Goal: Check status: Check status

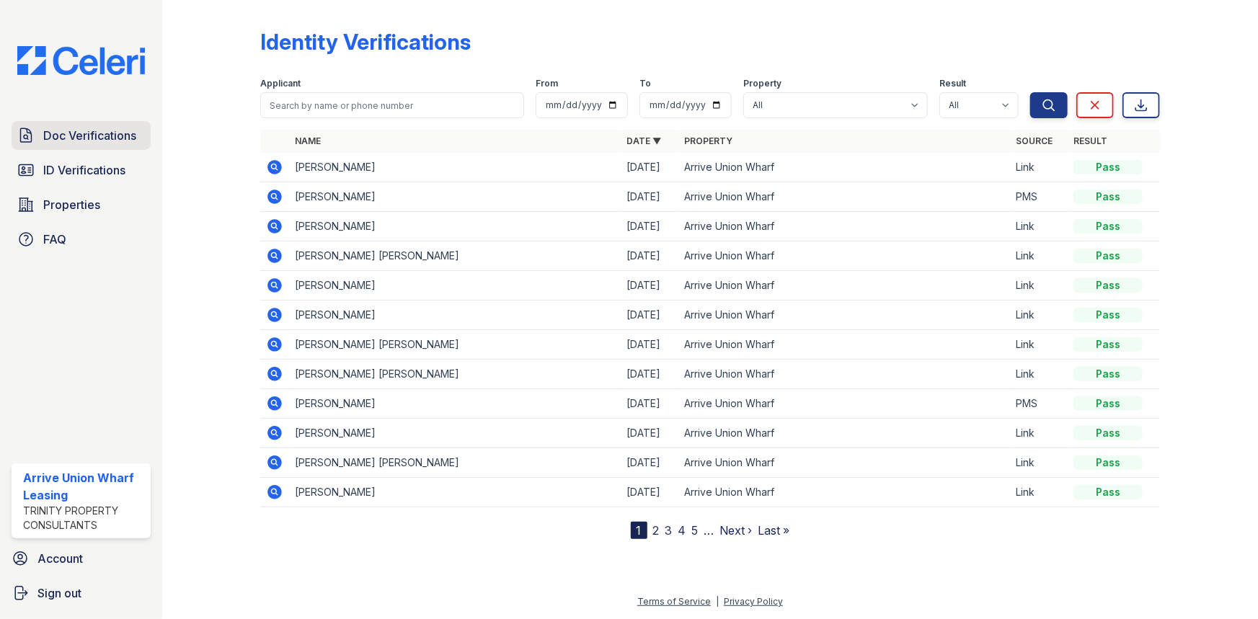
click at [108, 133] on span "Doc Verifications" at bounding box center [89, 135] width 93 height 17
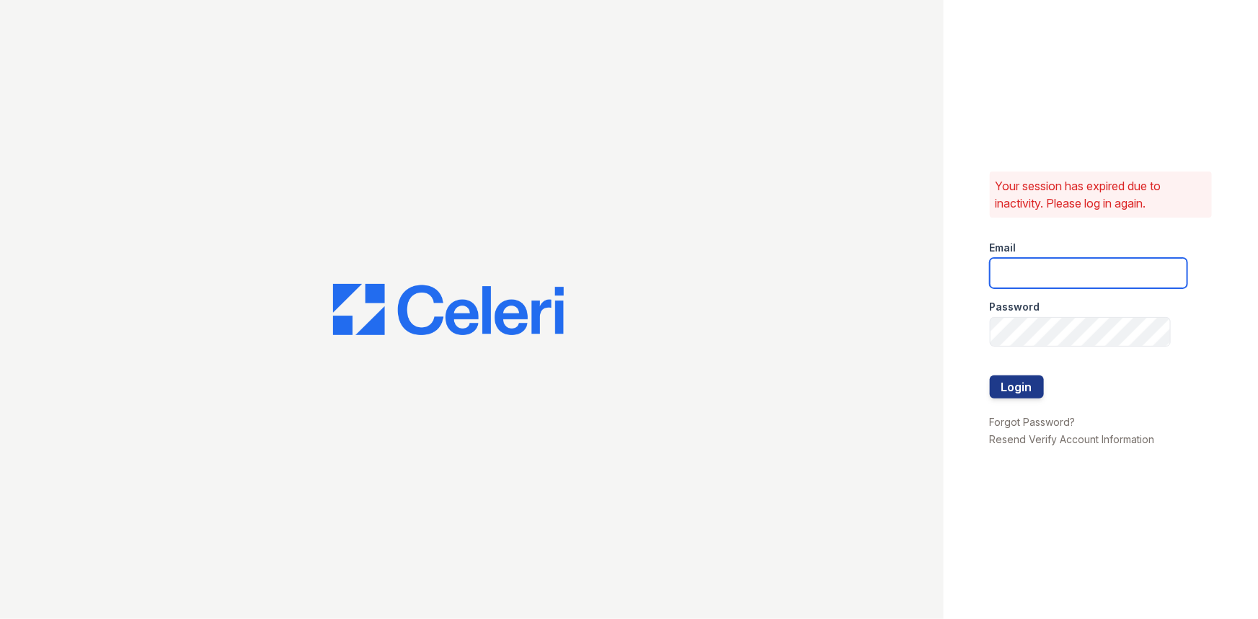
type input "arriveunionwharf@trinity-pm.com"
click at [1012, 392] on button "Login" at bounding box center [1017, 387] width 54 height 23
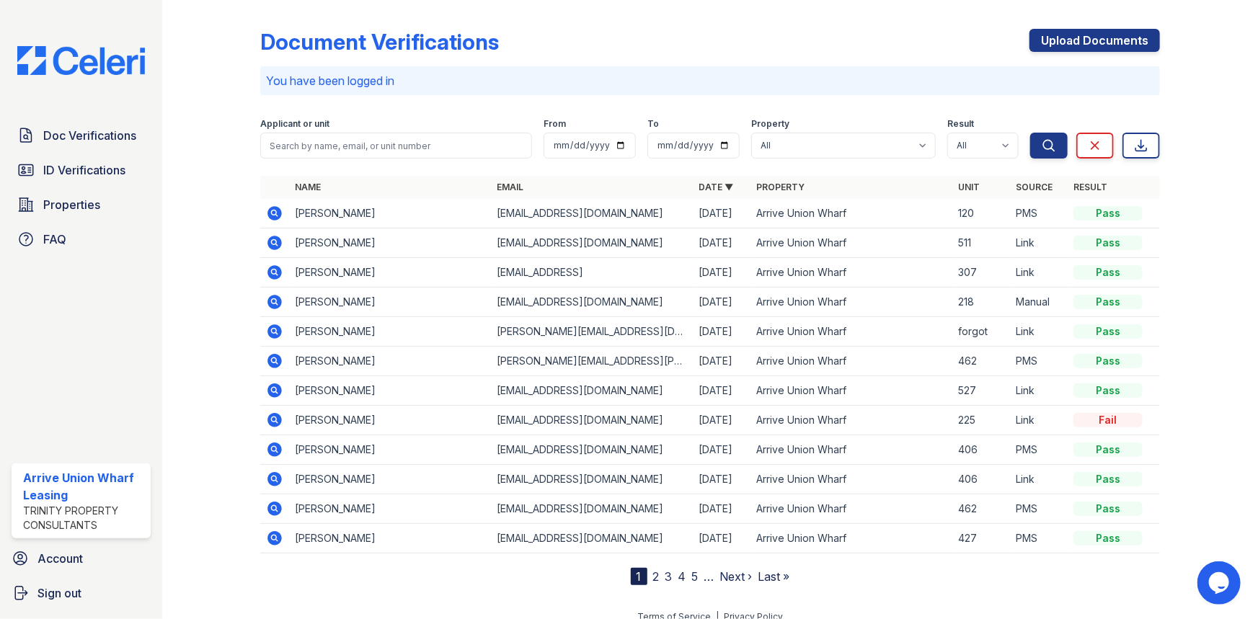
click at [275, 216] on icon at bounding box center [275, 213] width 14 height 14
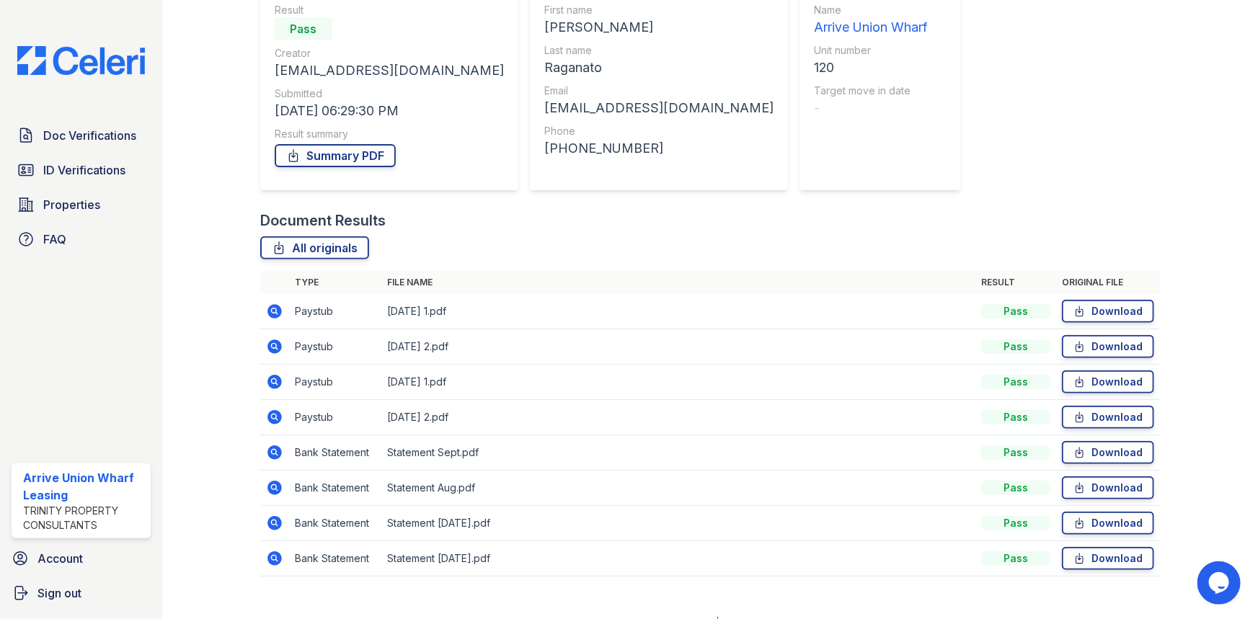
scroll to position [164, 0]
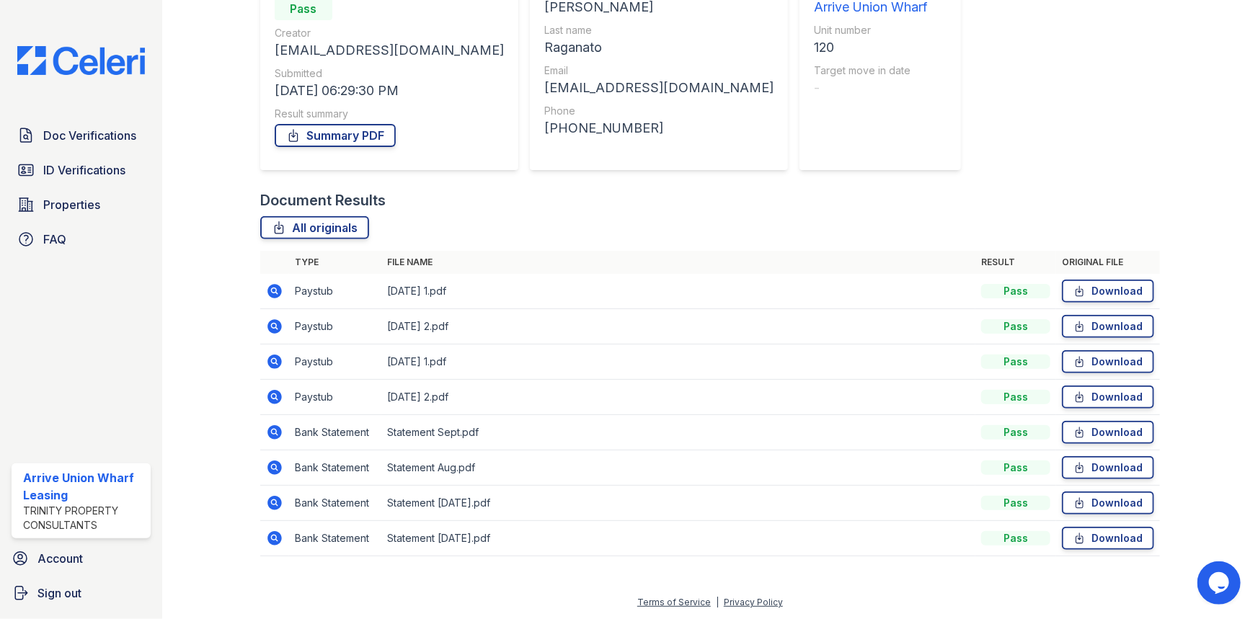
click at [269, 292] on icon at bounding box center [275, 291] width 14 height 14
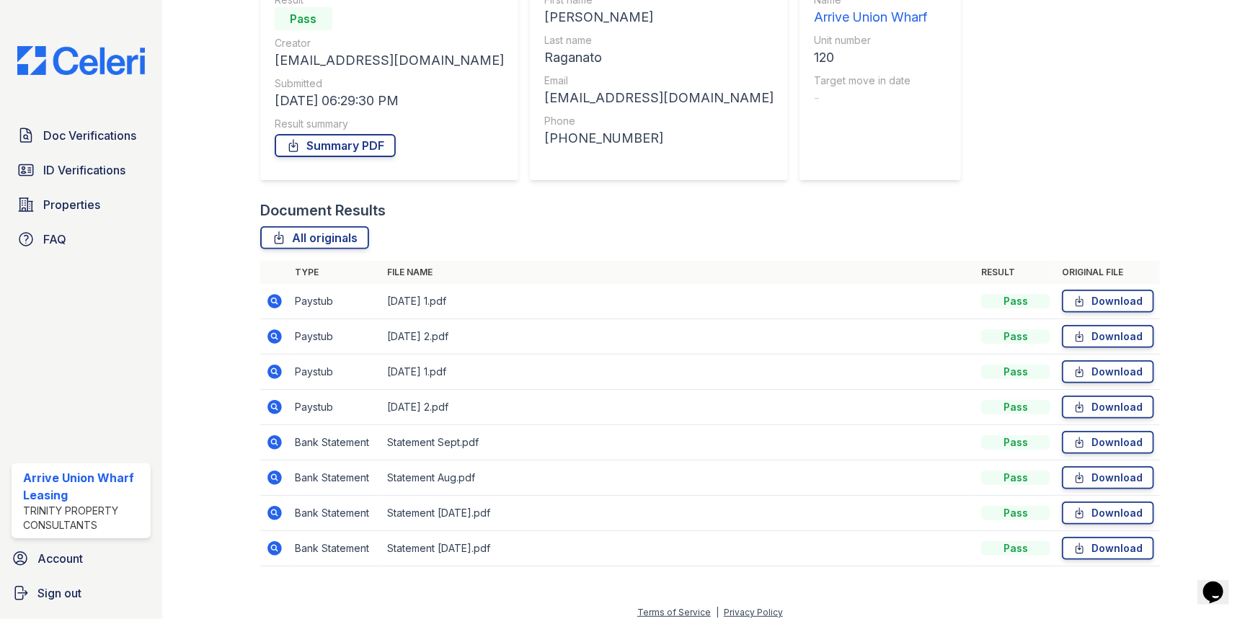
scroll to position [164, 0]
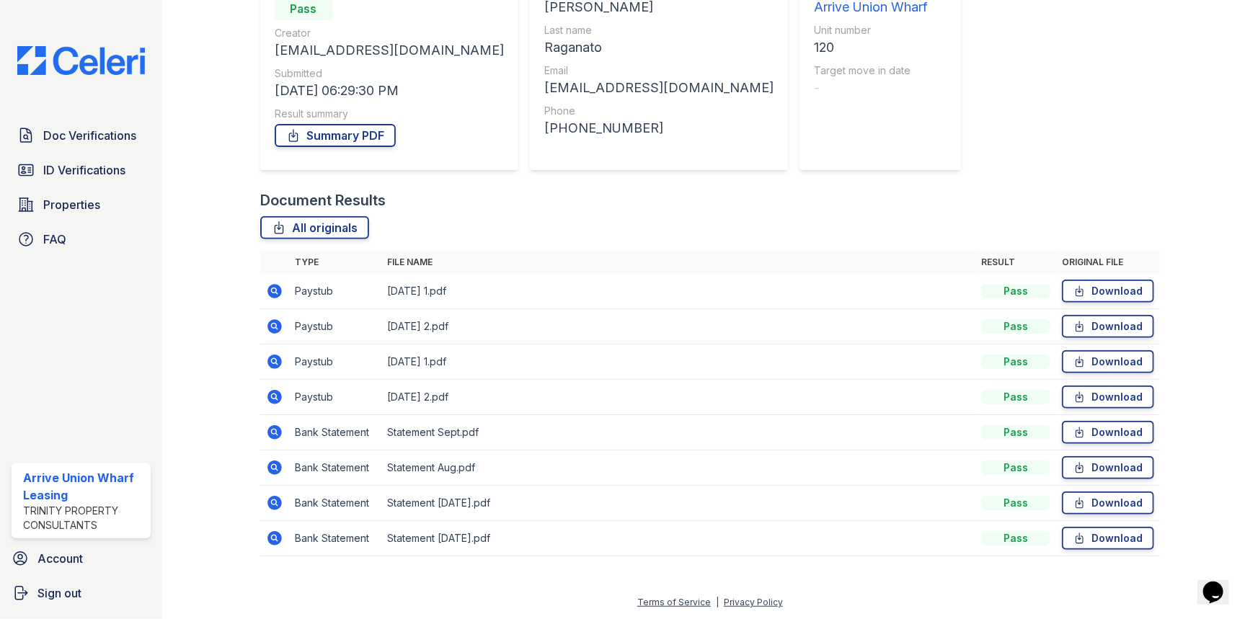
click at [273, 401] on icon at bounding box center [275, 397] width 14 height 14
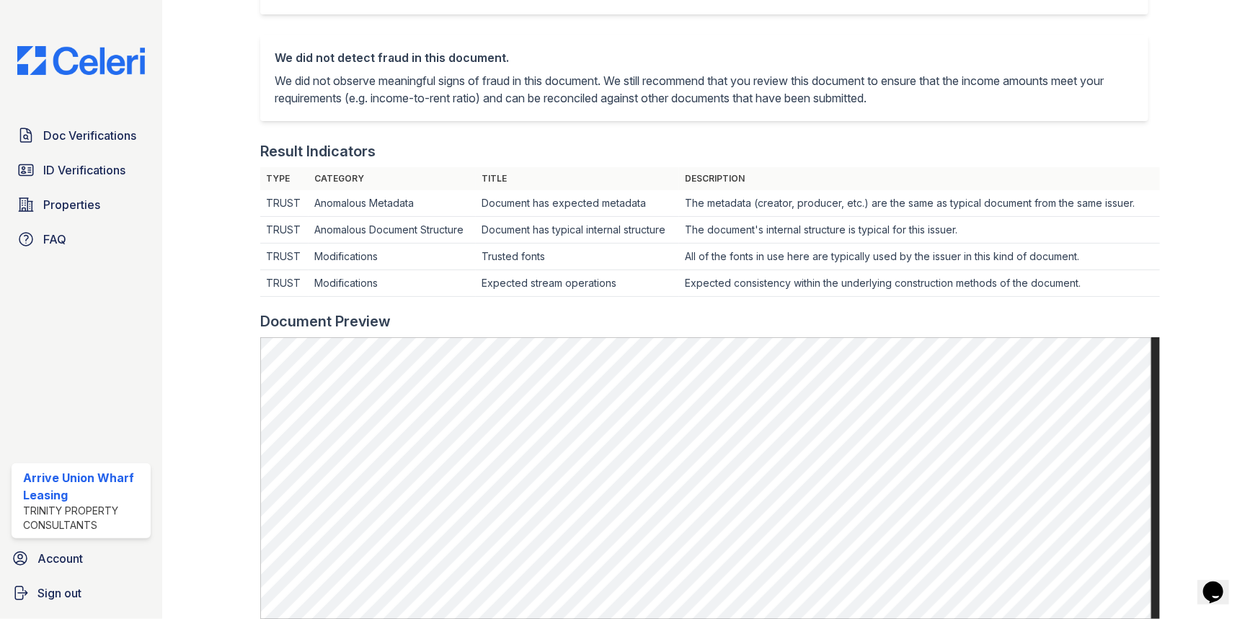
scroll to position [327, 0]
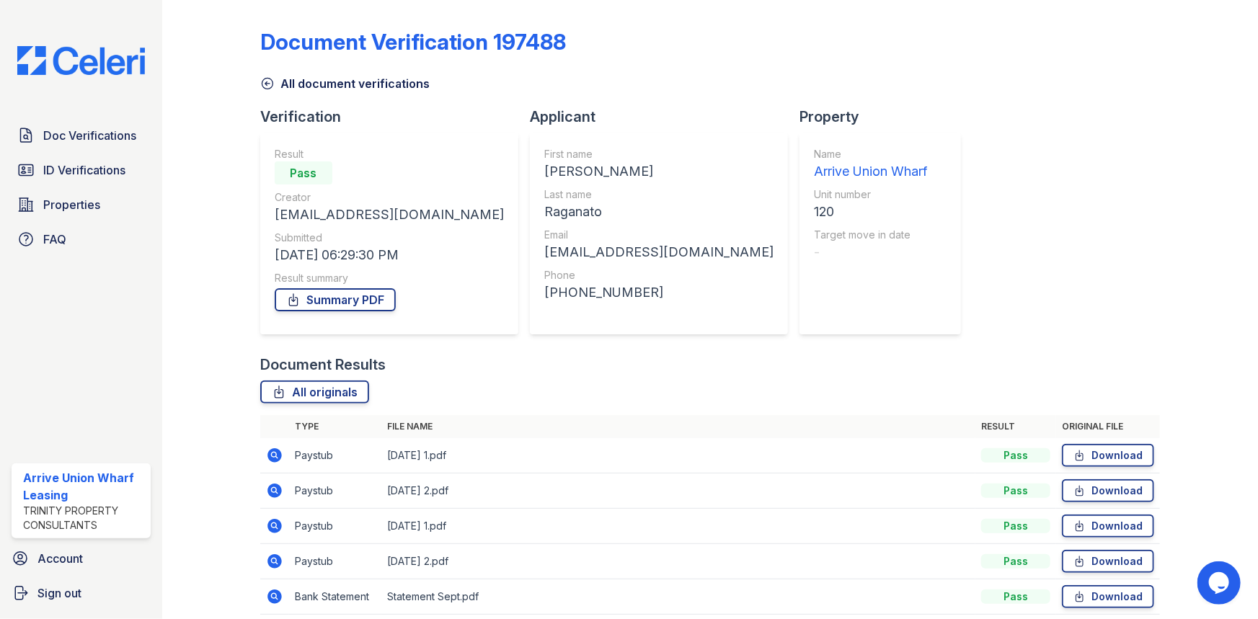
click at [276, 527] on icon at bounding box center [275, 526] width 14 height 14
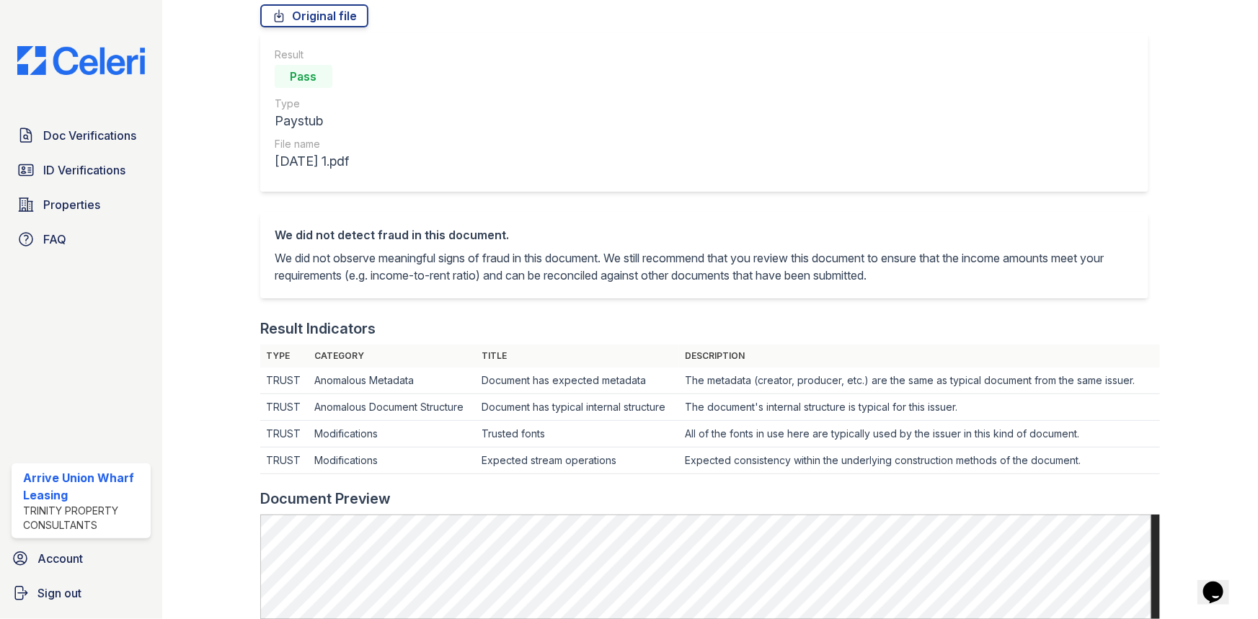
scroll to position [327, 0]
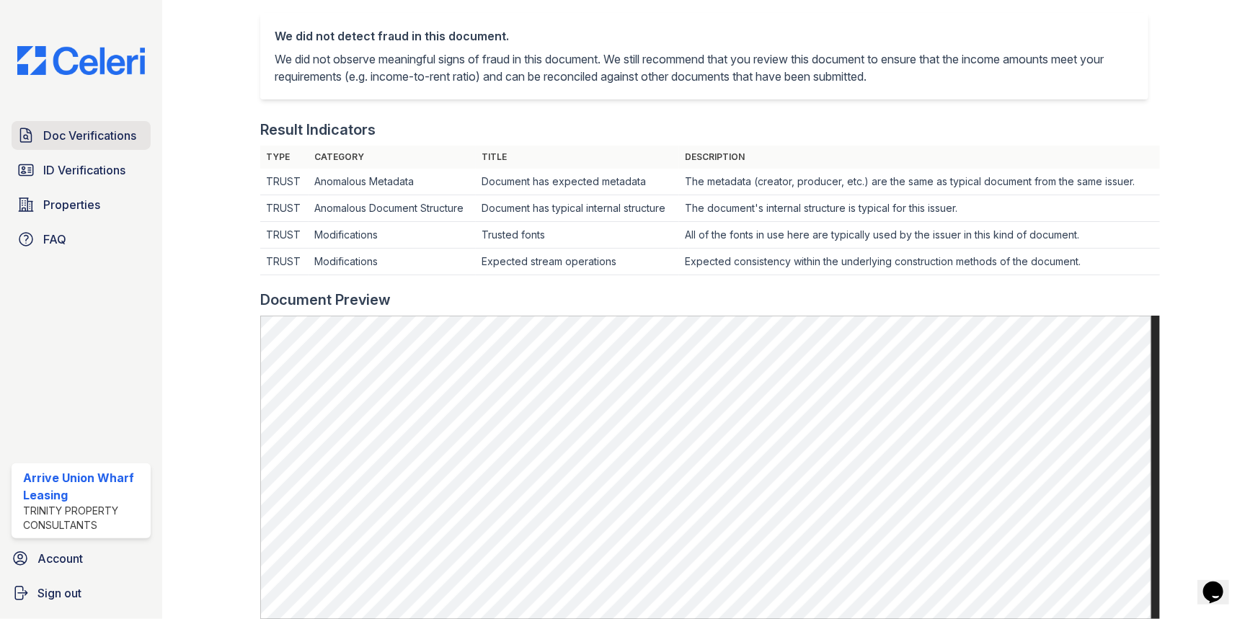
click at [63, 133] on span "Doc Verifications" at bounding box center [89, 135] width 93 height 17
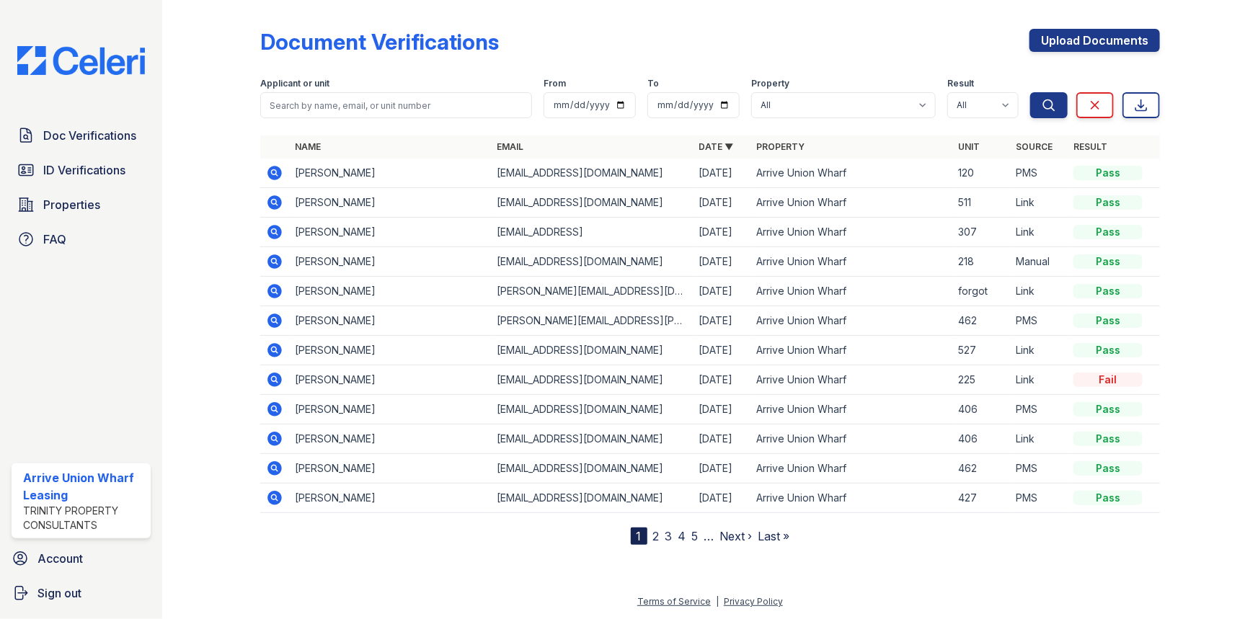
click at [274, 199] on icon at bounding box center [274, 202] width 17 height 17
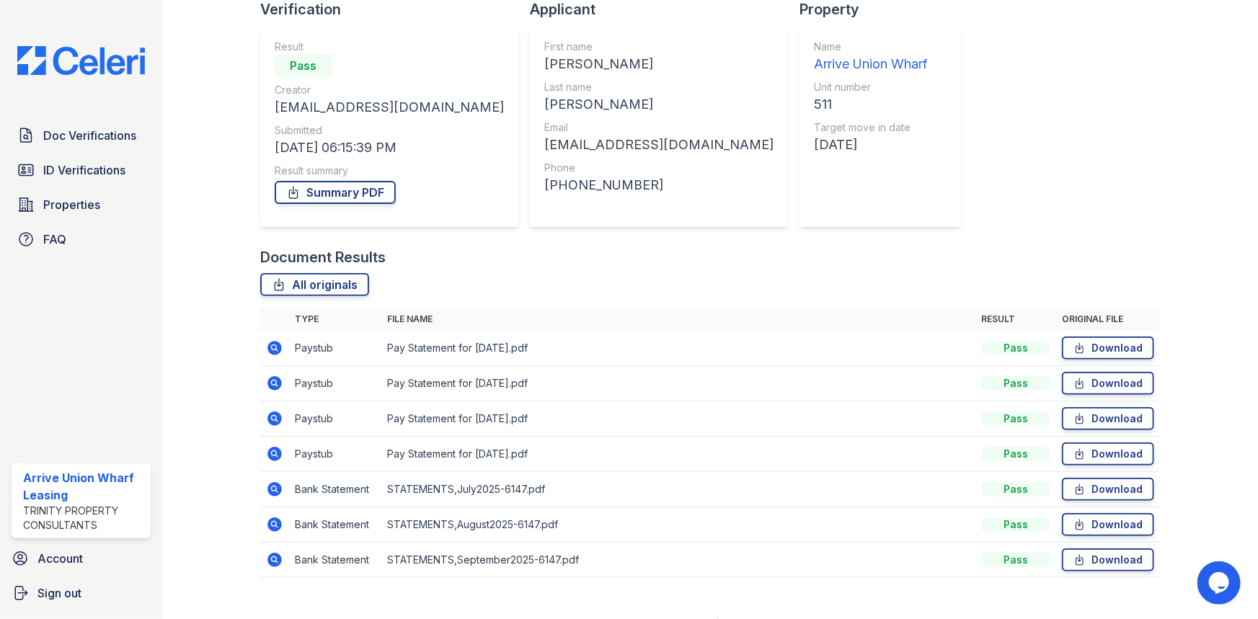
scroll to position [129, 0]
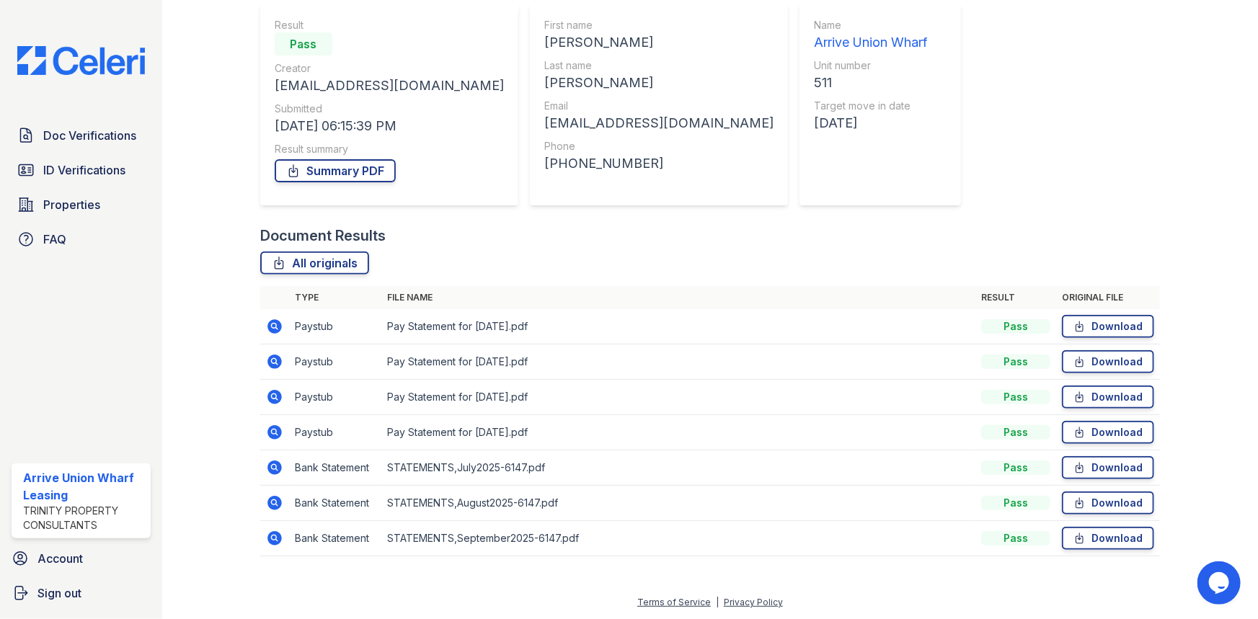
click at [280, 330] on icon at bounding box center [275, 326] width 14 height 14
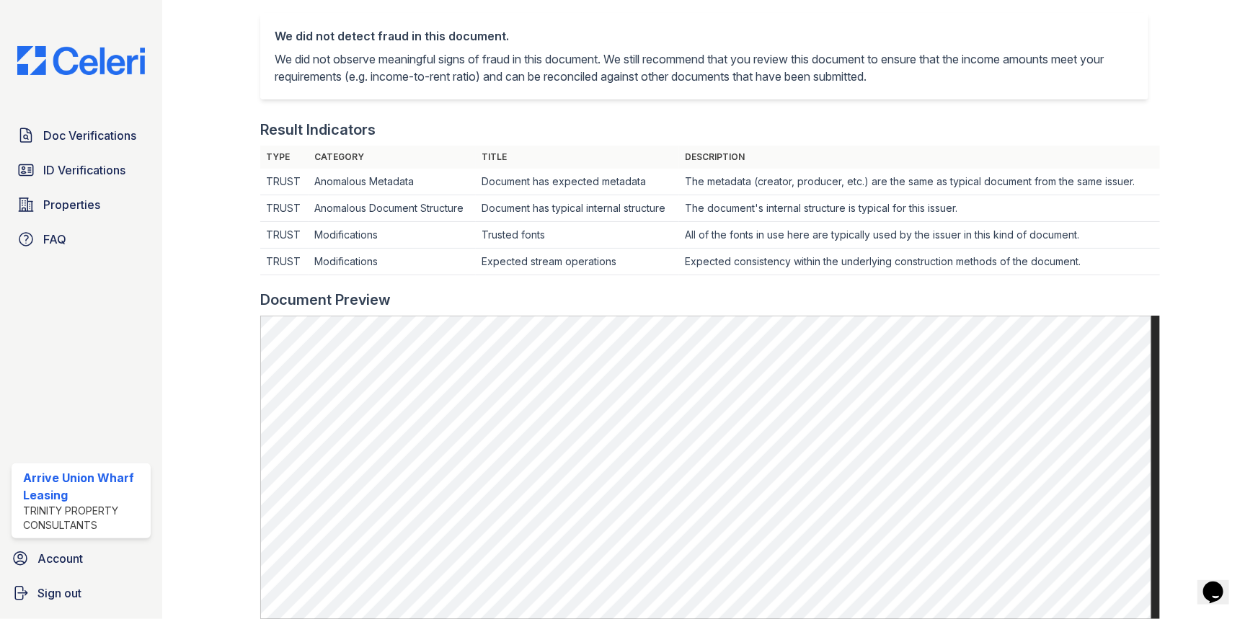
scroll to position [393, 0]
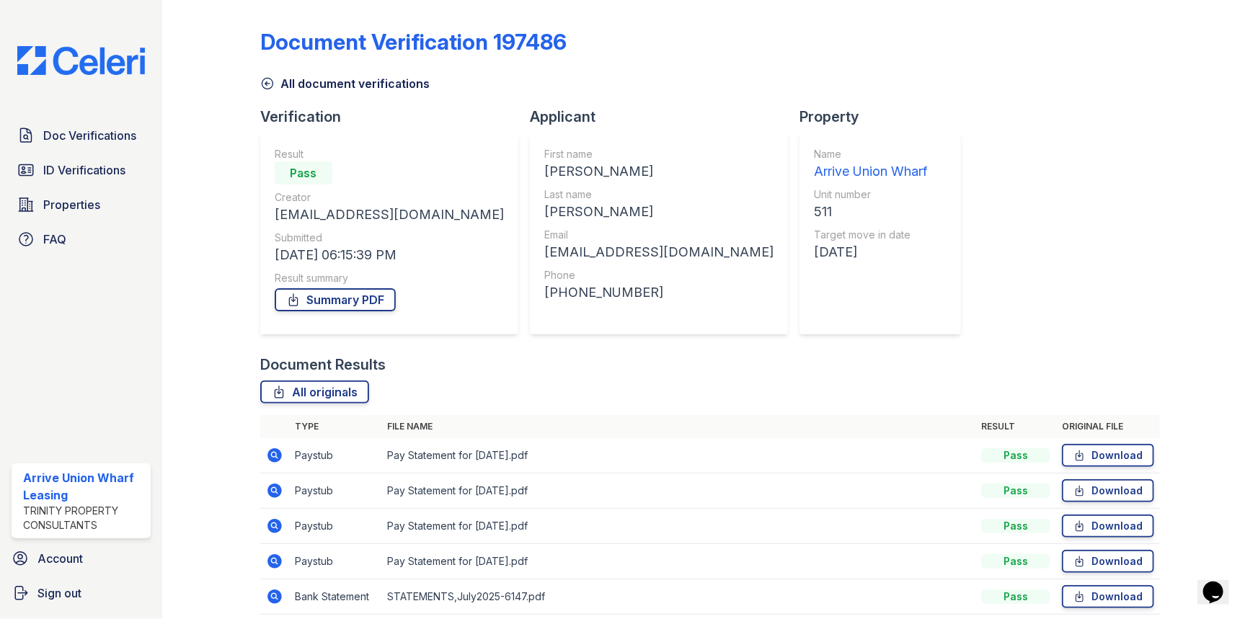
click at [275, 491] on icon at bounding box center [274, 490] width 17 height 17
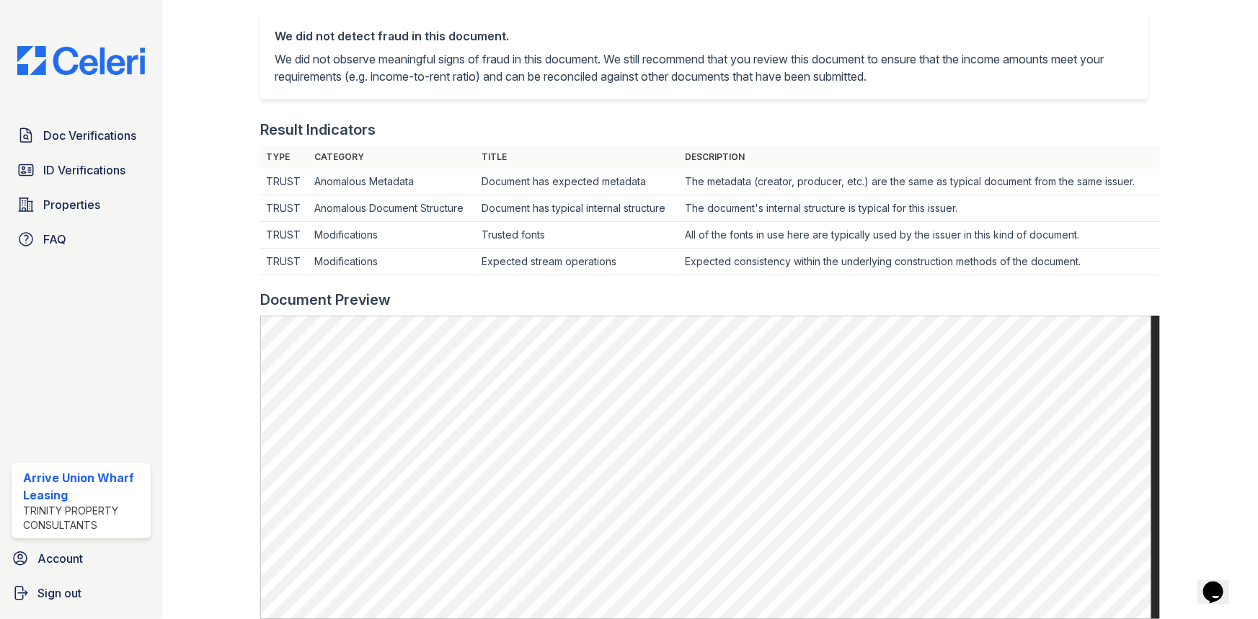
scroll to position [393, 0]
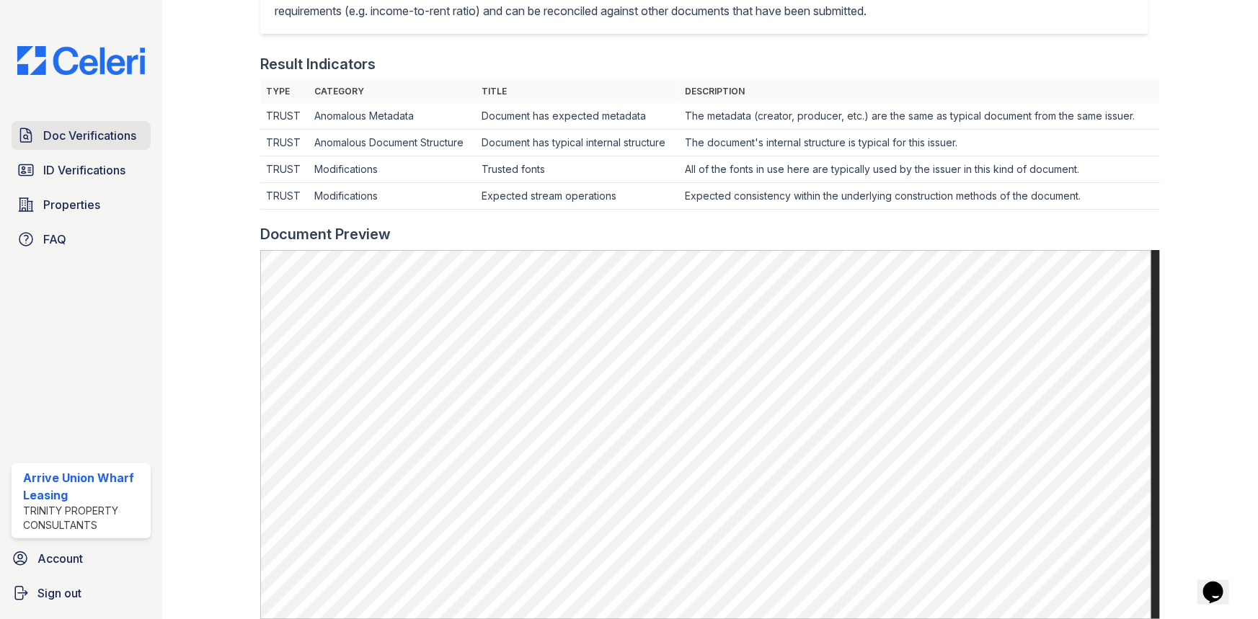
click at [88, 128] on span "Doc Verifications" at bounding box center [89, 135] width 93 height 17
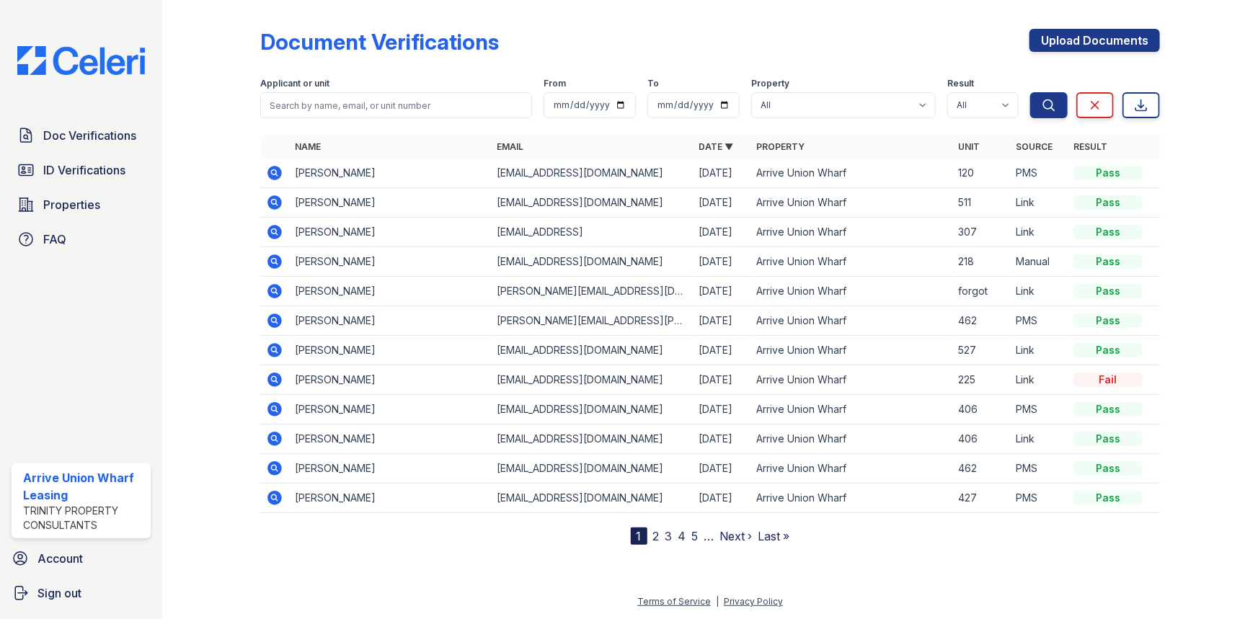
click at [278, 257] on icon at bounding box center [275, 262] width 14 height 14
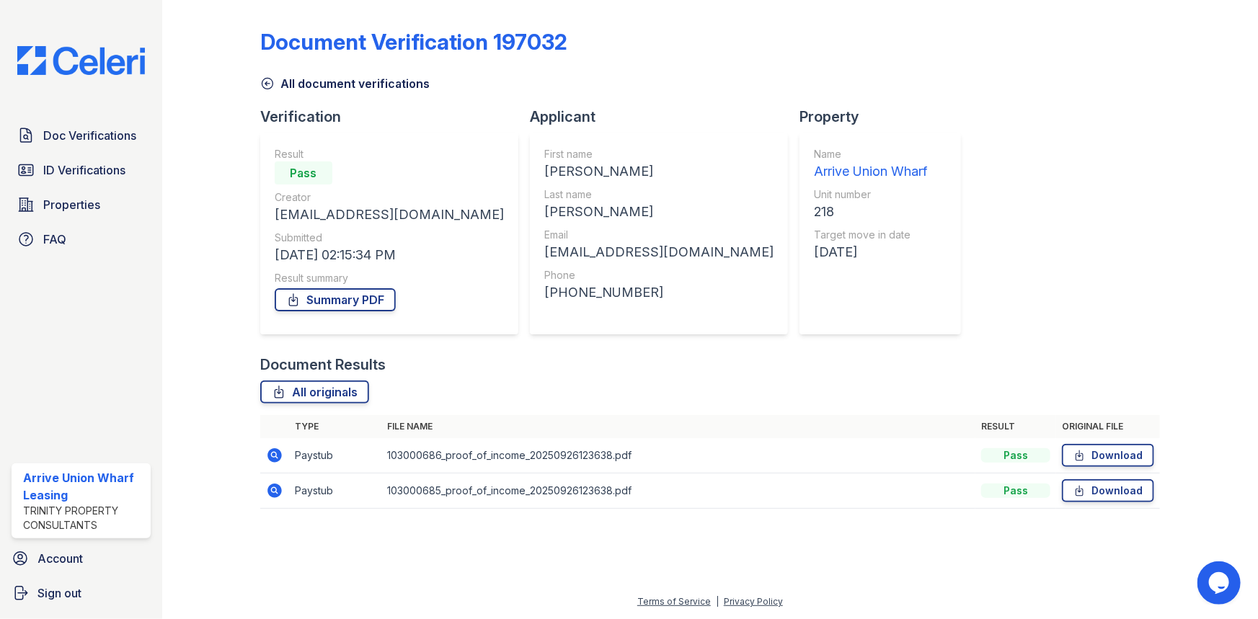
click at [275, 456] on icon at bounding box center [274, 455] width 17 height 17
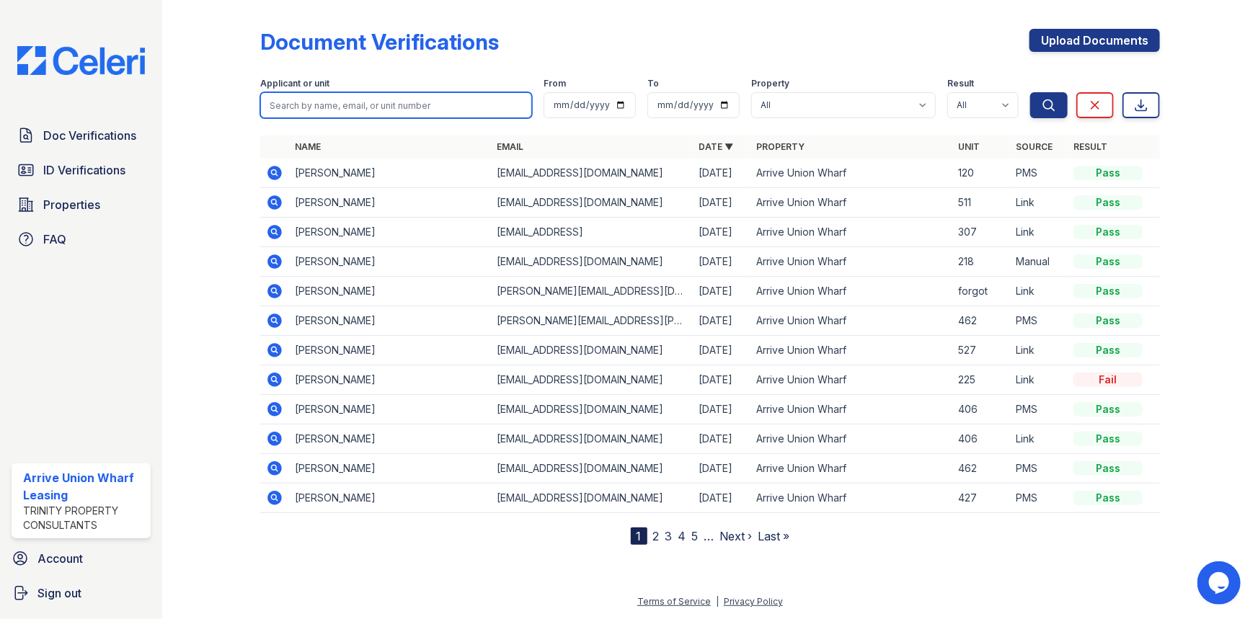
click at [335, 116] on input "search" at bounding box center [396, 105] width 272 height 26
type input "[PERSON_NAME]"
click at [1030, 92] on button "Search" at bounding box center [1048, 105] width 37 height 26
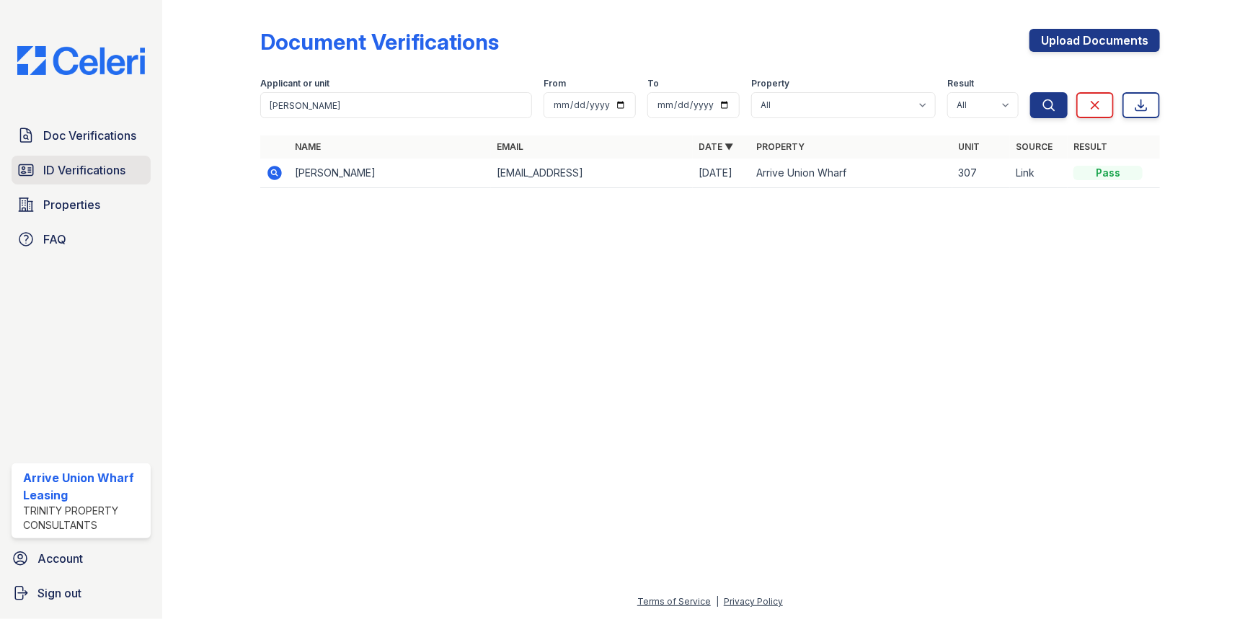
click at [67, 179] on link "ID Verifications" at bounding box center [81, 170] width 139 height 29
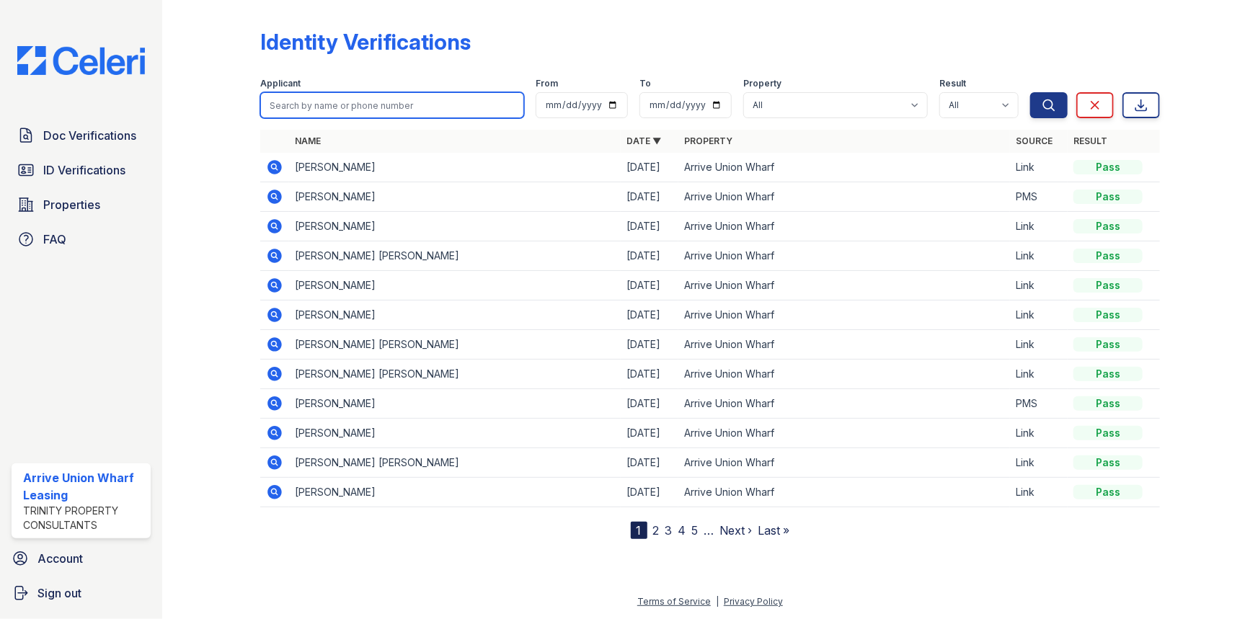
click at [287, 103] on input "search" at bounding box center [392, 105] width 264 height 26
type input "bailey br"
click at [1030, 92] on button "Search" at bounding box center [1048, 105] width 37 height 26
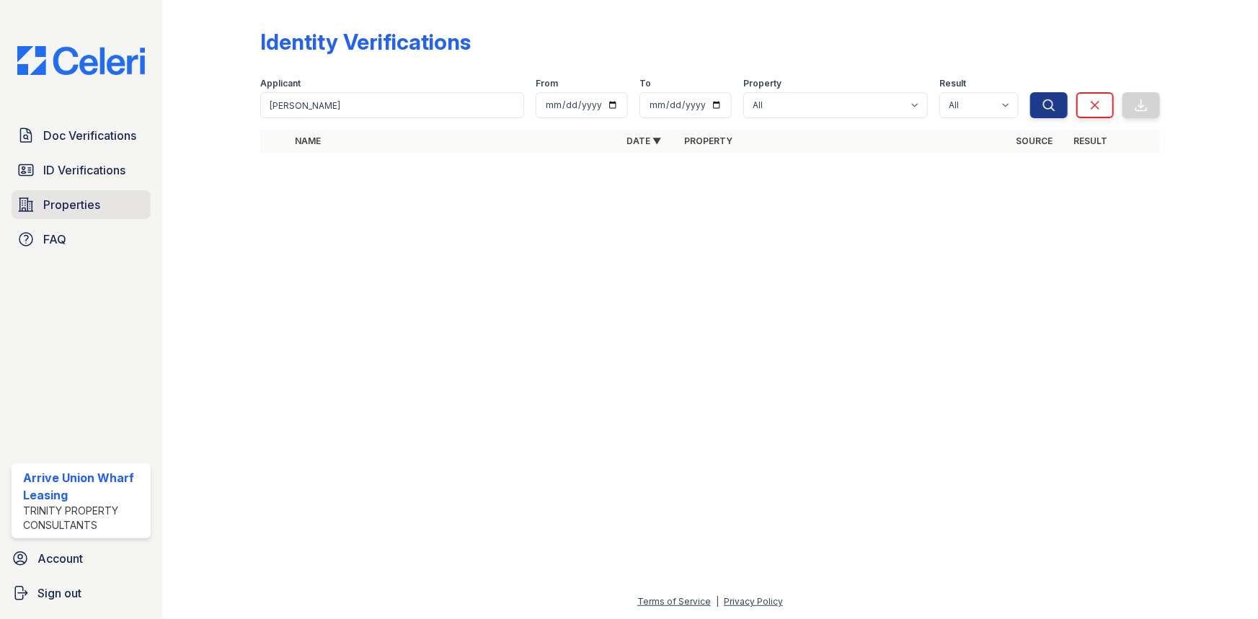
click at [81, 206] on span "Properties" at bounding box center [71, 204] width 57 height 17
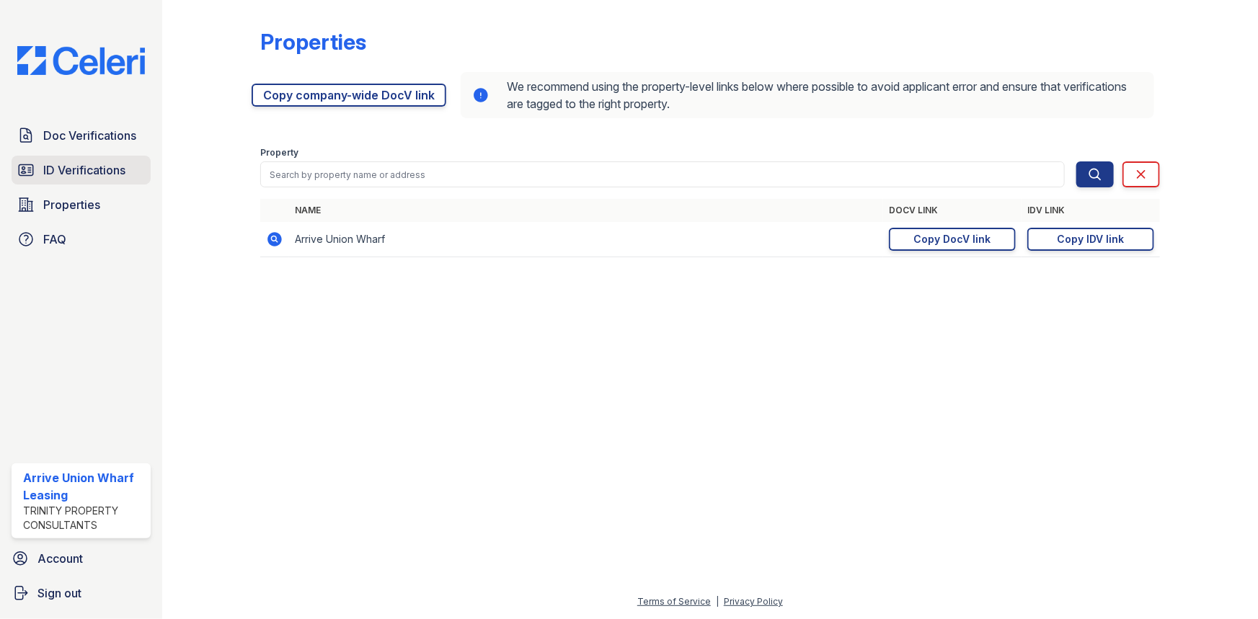
click at [79, 162] on span "ID Verifications" at bounding box center [84, 170] width 82 height 17
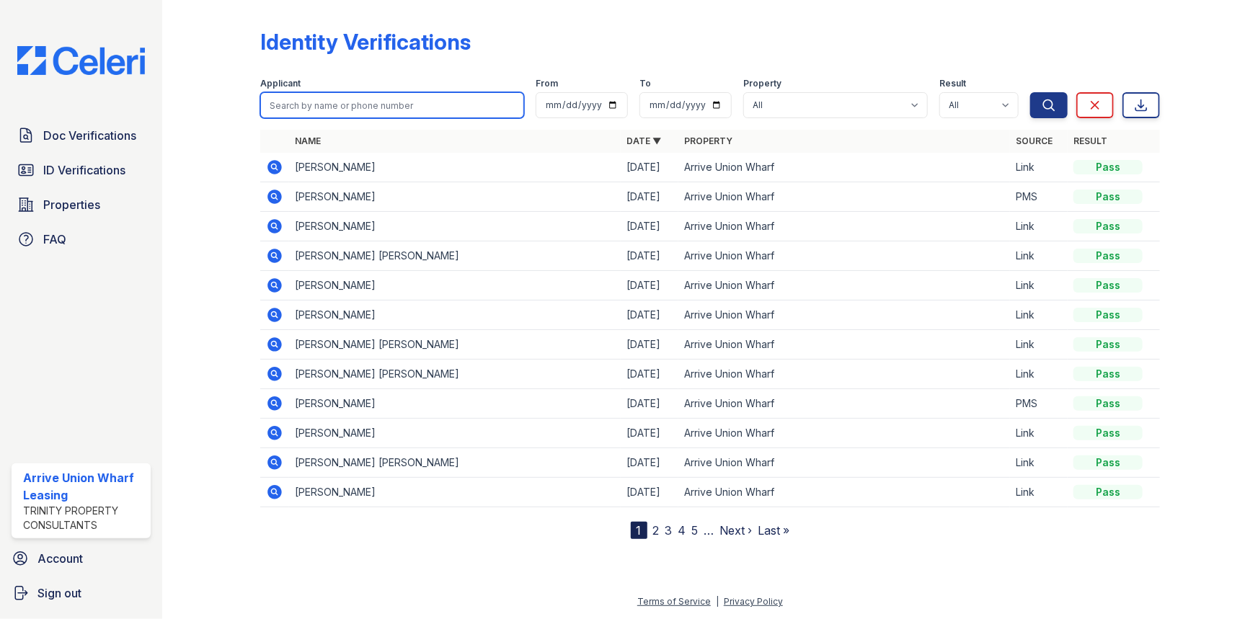
click at [312, 108] on input "search" at bounding box center [392, 105] width 264 height 26
type input "bailey]"
click at [1030, 92] on button "Search" at bounding box center [1048, 105] width 37 height 26
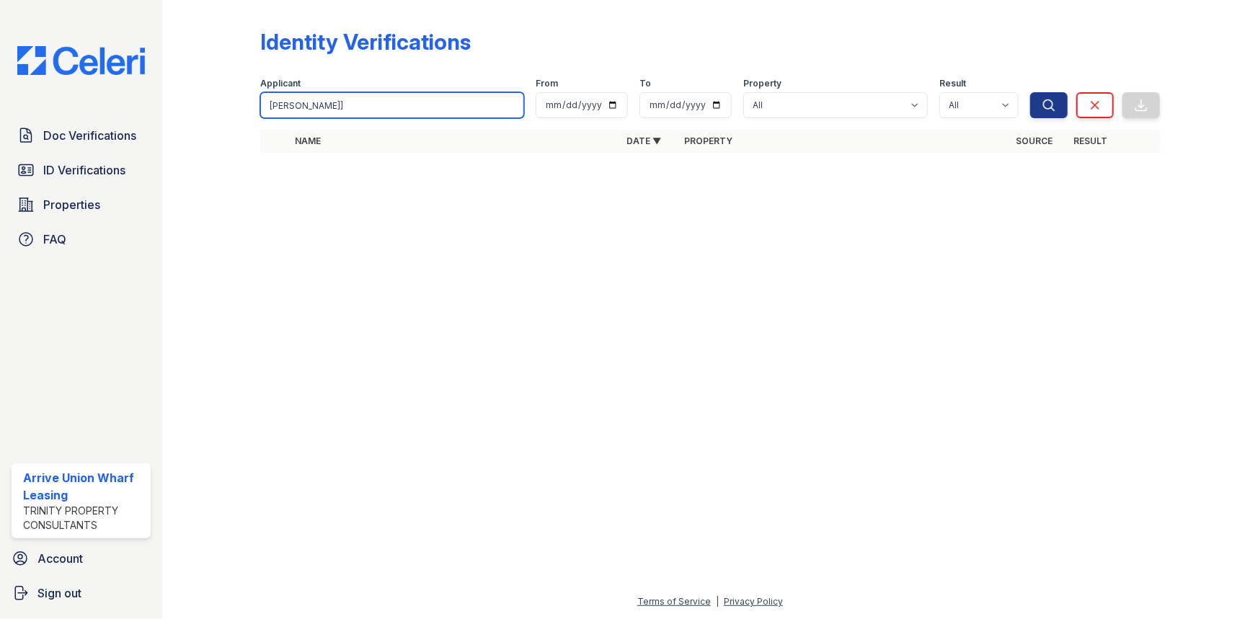
click at [310, 109] on input "bailey]" at bounding box center [392, 105] width 264 height 26
type input "bailey"
click at [1030, 92] on button "Search" at bounding box center [1048, 105] width 37 height 26
